Goal: Transaction & Acquisition: Purchase product/service

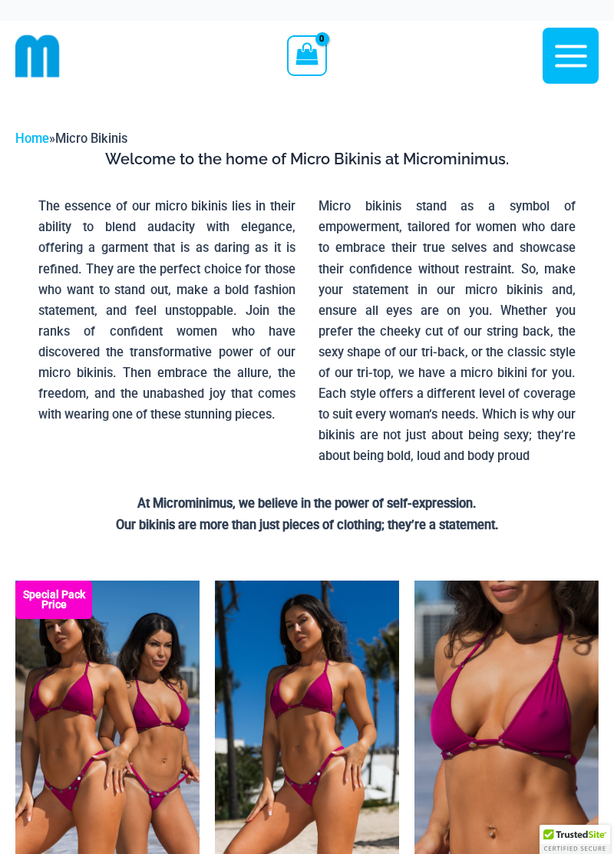
click at [310, 51] on icon "View Shopping Cart, empty" at bounding box center [307, 53] width 23 height 23
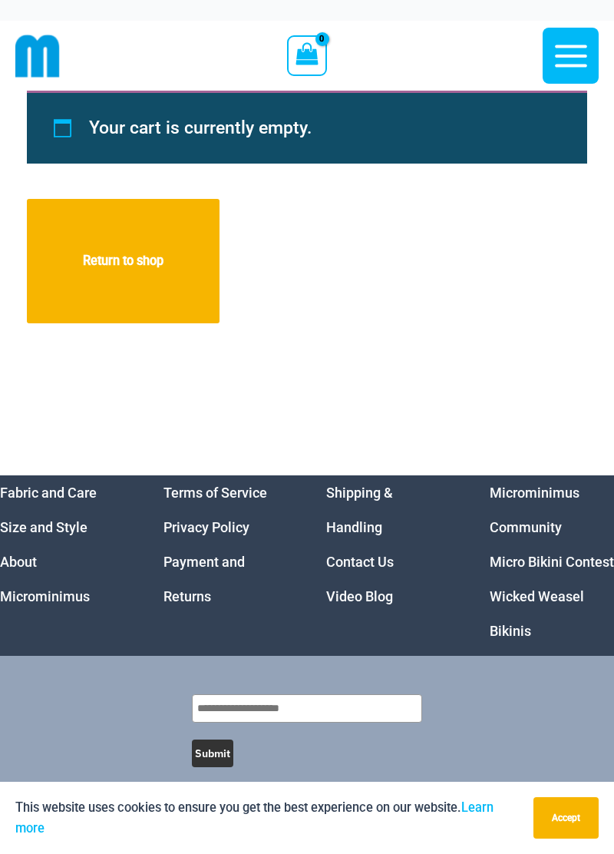
click at [564, 56] on icon "button" at bounding box center [571, 56] width 32 height 22
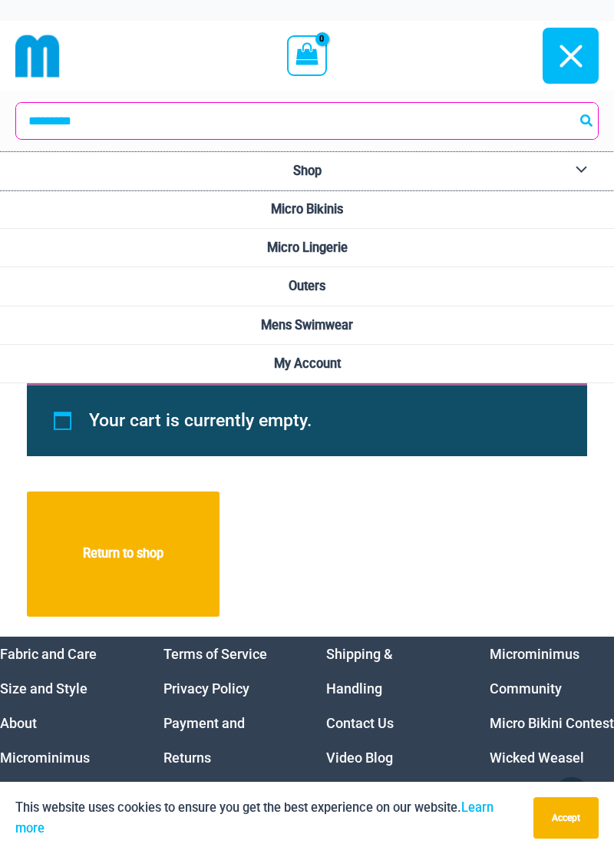
click at [307, 161] on link "Shop" at bounding box center [307, 171] width 614 height 38
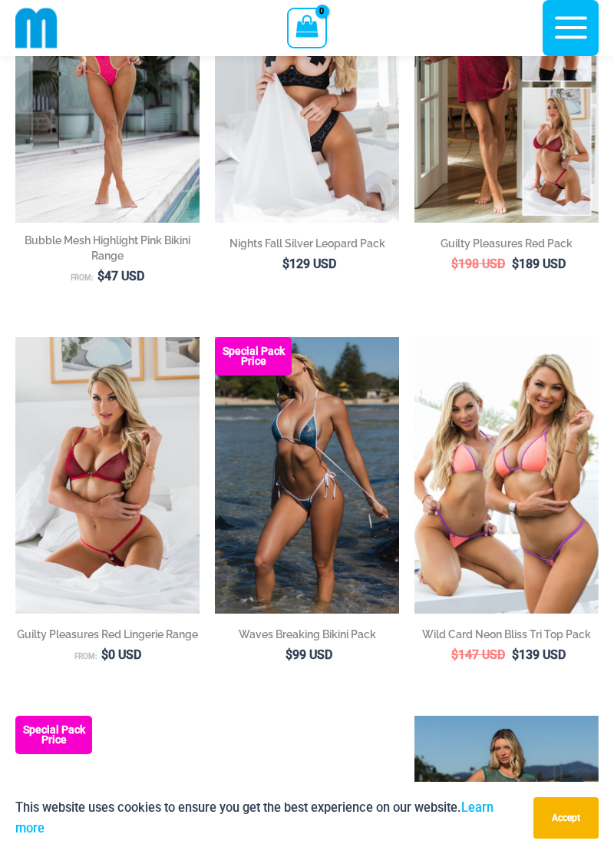
scroll to position [1339, 0]
